Goal: Navigation & Orientation: Find specific page/section

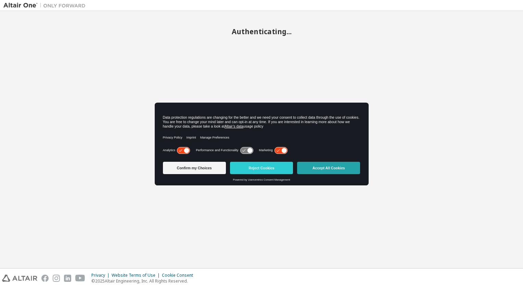
click at [316, 164] on button "Accept All Cookies" at bounding box center [328, 168] width 63 height 12
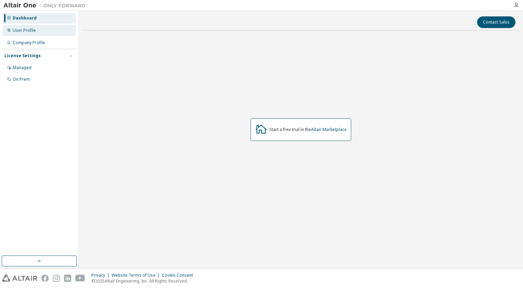
click at [22, 30] on div "User Profile" at bounding box center [24, 30] width 23 height 5
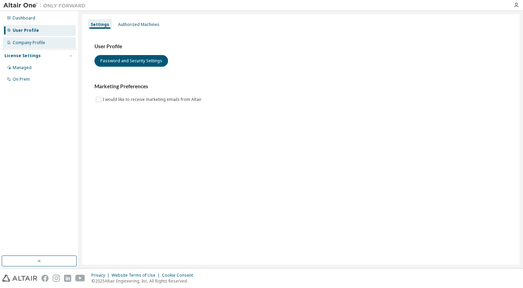
click at [30, 42] on div "Company Profile" at bounding box center [29, 42] width 33 height 5
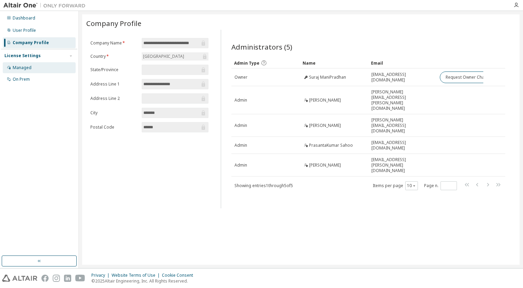
click at [21, 69] on div "Managed" at bounding box center [22, 67] width 19 height 5
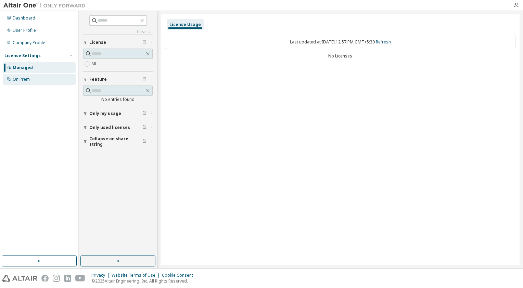
click at [25, 76] on div "On Prem" at bounding box center [39, 79] width 73 height 11
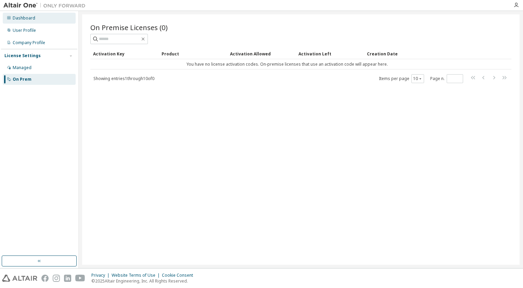
click at [33, 13] on div "Dashboard" at bounding box center [39, 18] width 73 height 11
click at [24, 69] on div "Managed" at bounding box center [22, 67] width 19 height 5
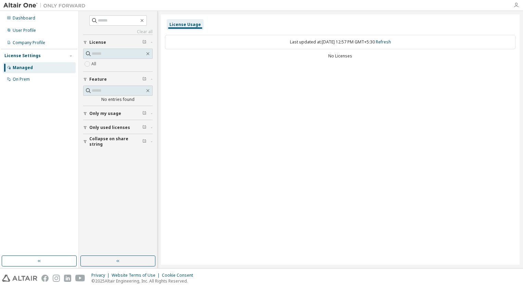
click at [516, 6] on icon "button" at bounding box center [516, 4] width 5 height 5
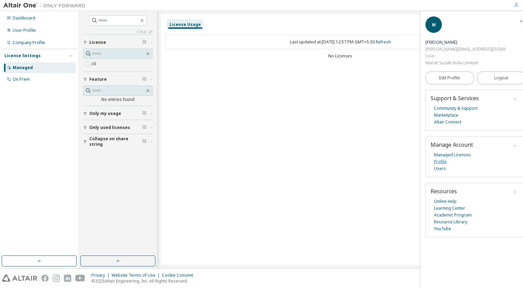
click at [441, 159] on link "Profile" at bounding box center [440, 162] width 13 height 7
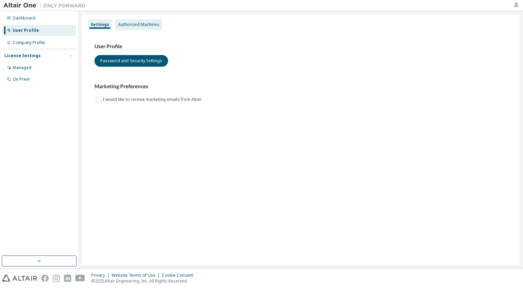
click at [125, 27] on div "Authorized Machines" at bounding box center [138, 24] width 41 height 5
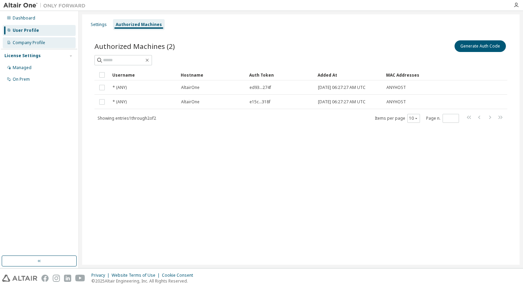
click at [35, 44] on div "Company Profile" at bounding box center [29, 42] width 33 height 5
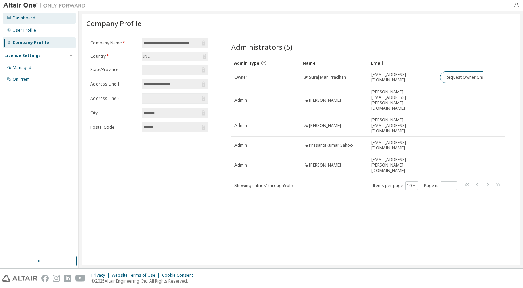
click at [34, 21] on div "Dashboard" at bounding box center [39, 18] width 73 height 11
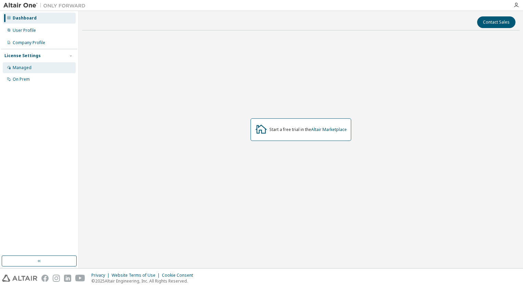
click at [32, 73] on div "Managed" at bounding box center [39, 67] width 73 height 11
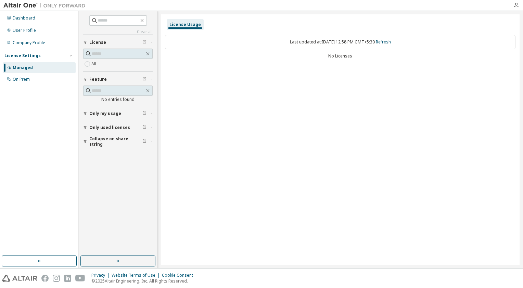
click at [103, 114] on span "Only my usage" at bounding box center [105, 113] width 32 height 5
click at [514, 5] on icon "button" at bounding box center [516, 4] width 5 height 5
